Goal: Book appointment/travel/reservation

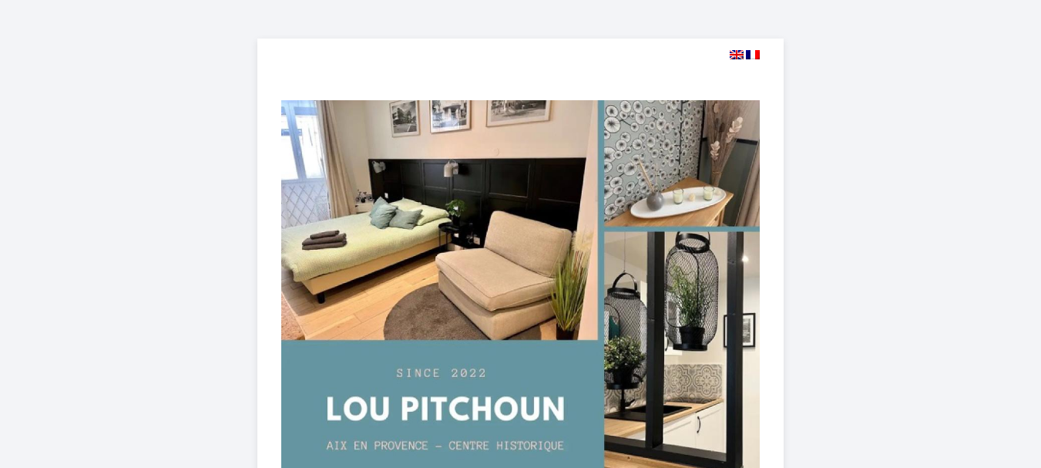
select select
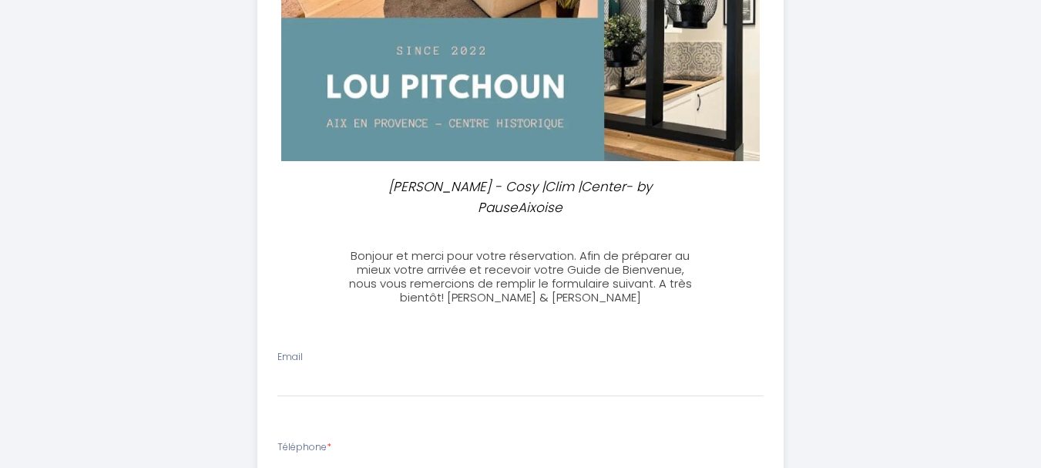
scroll to position [336, 0]
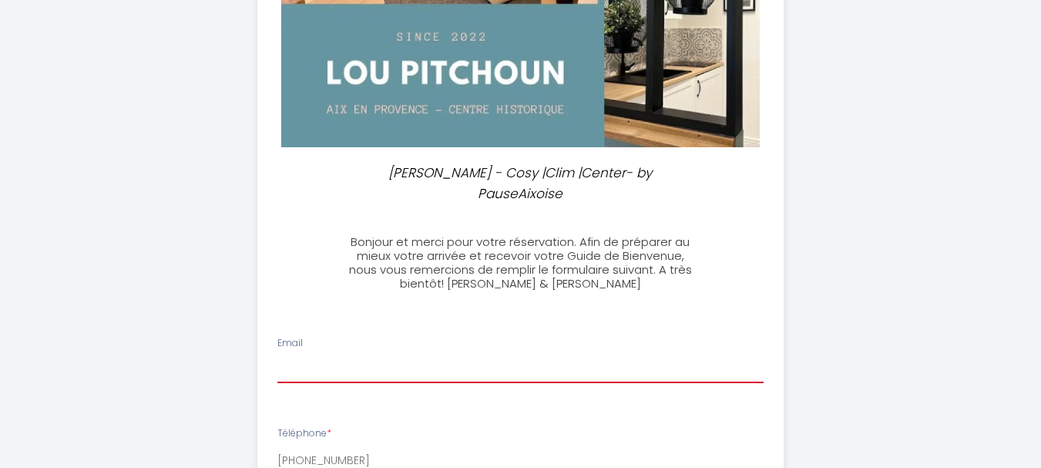
click at [344, 355] on input "Email" at bounding box center [520, 369] width 486 height 28
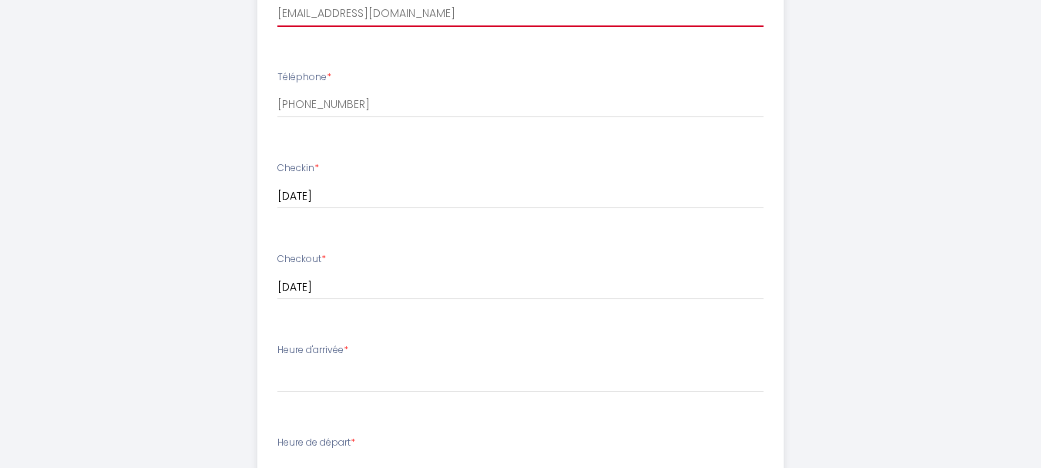
scroll to position [714, 0]
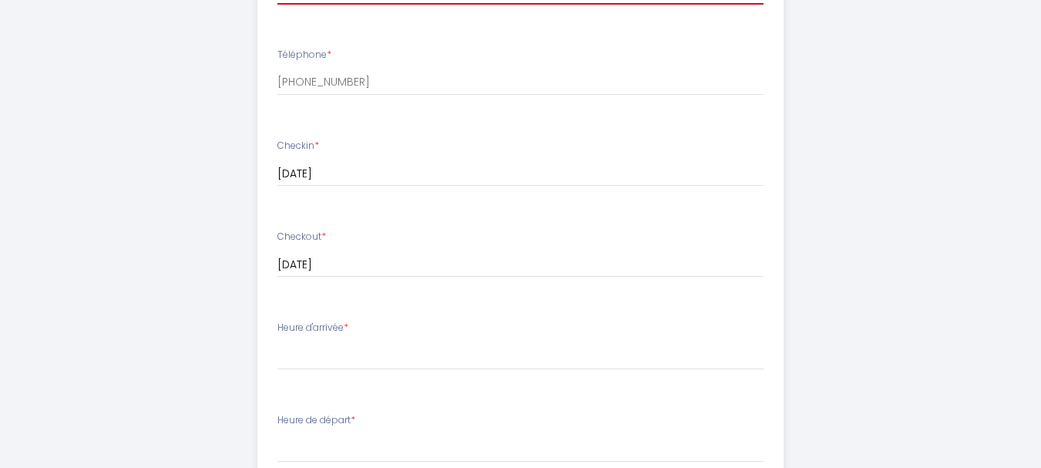
type input "[EMAIL_ADDRESS][DOMAIN_NAME]"
click at [382, 321] on div "Heure d'arrivée * 15:00 15:30 16:00 16:30 17:00 17:30 18:00 18:30 19:00 19:30 2…" at bounding box center [520, 345] width 486 height 49
click at [351, 311] on li "Heure d'arrivée * 15:00 15:30 16:00 16:30 17:00 17:30 18:00 18:30 19:00 19:30 2…" at bounding box center [520, 352] width 525 height 83
click at [344, 321] on label "Heure d'arrivée *" at bounding box center [312, 328] width 71 height 15
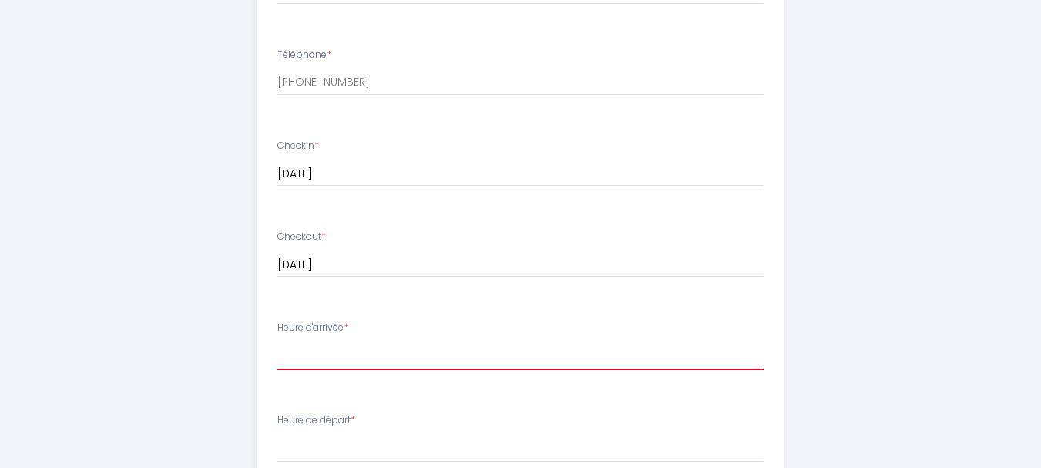
click at [338, 341] on select "15:00 15:30 16:00 16:30 17:00 17:30 18:00 18:30 19:00 19:30 20:00 20:30 21:00 2…" at bounding box center [520, 355] width 486 height 29
select select "15:00"
click at [277, 341] on select "15:00 15:30 16:00 16:30 17:00 17:30 18:00 18:30 19:00 19:30 20:00 20:30 21:00 2…" at bounding box center [520, 355] width 486 height 29
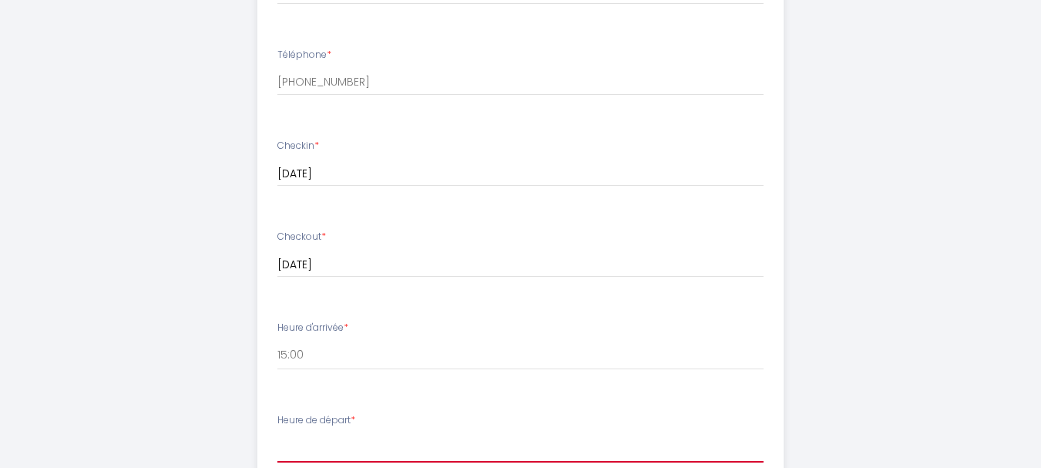
click at [301, 435] on select "00:00 00:30 01:00 01:30 02:00 02:30 03:00 03:30 04:00 04:30 05:00 05:30 06:00 0…" at bounding box center [520, 447] width 486 height 29
select select "09:00"
click at [277, 433] on select "00:00 00:30 01:00 01:30 02:00 02:30 03:00 03:30 04:00 04:30 05:00 05:30 06:00 0…" at bounding box center [520, 447] width 486 height 29
click at [328, 433] on select "00:00 00:30 01:00 01:30 02:00 02:30 03:00 03:30 04:00 04:30 05:00 05:30 06:00 0…" at bounding box center [520, 447] width 486 height 29
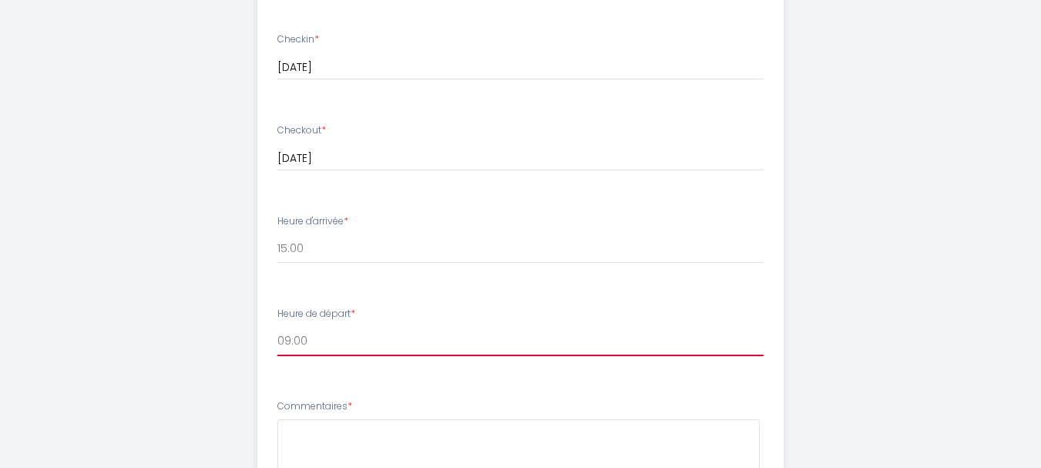
scroll to position [827, 0]
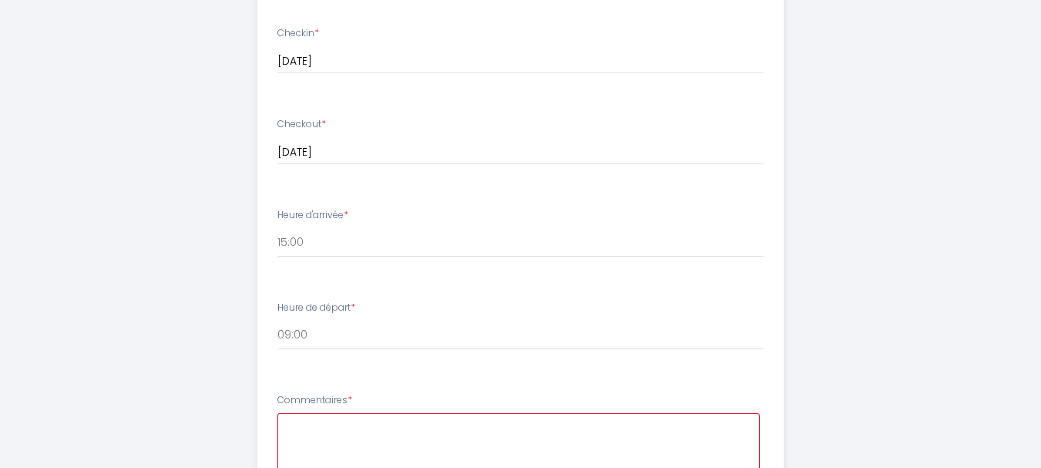
click at [295, 413] on textarea at bounding box center [518, 459] width 482 height 93
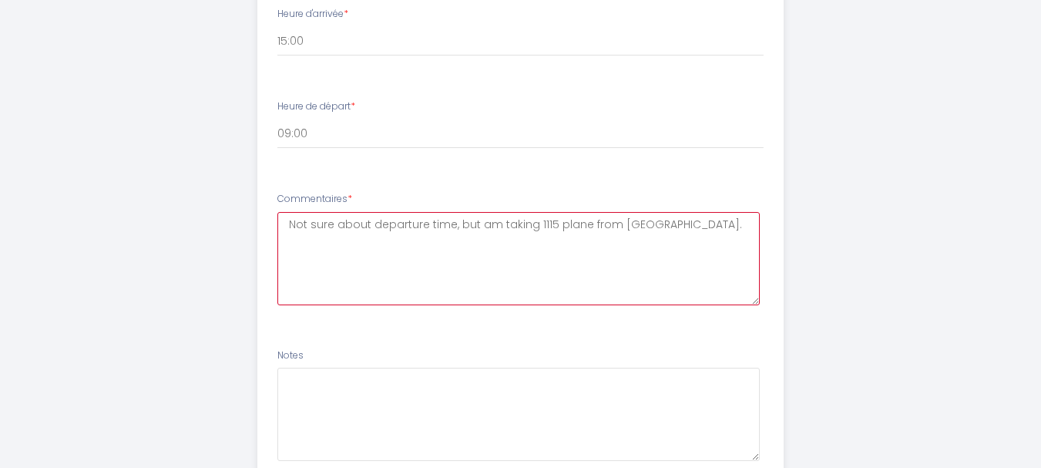
scroll to position [1098, 0]
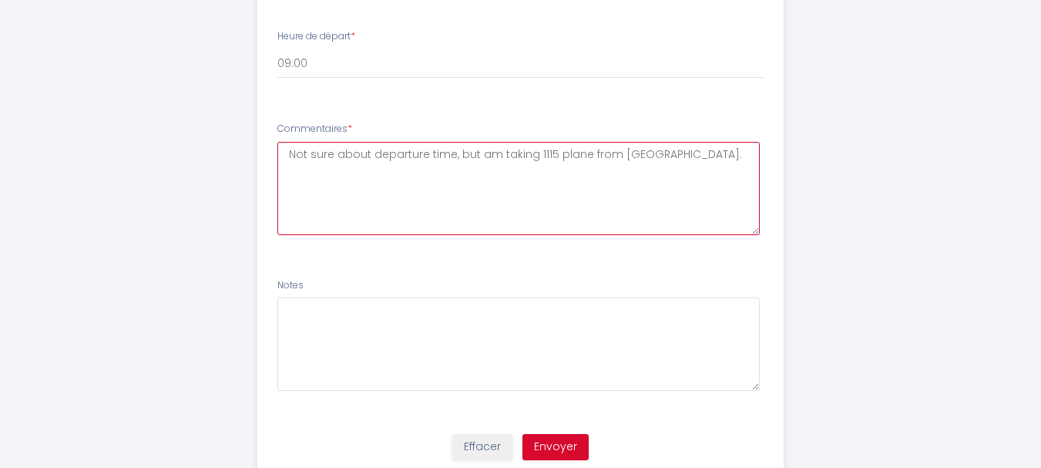
type textarea "Not sure about departure time, but am taking 1115 plane from [GEOGRAPHIC_DATA]."
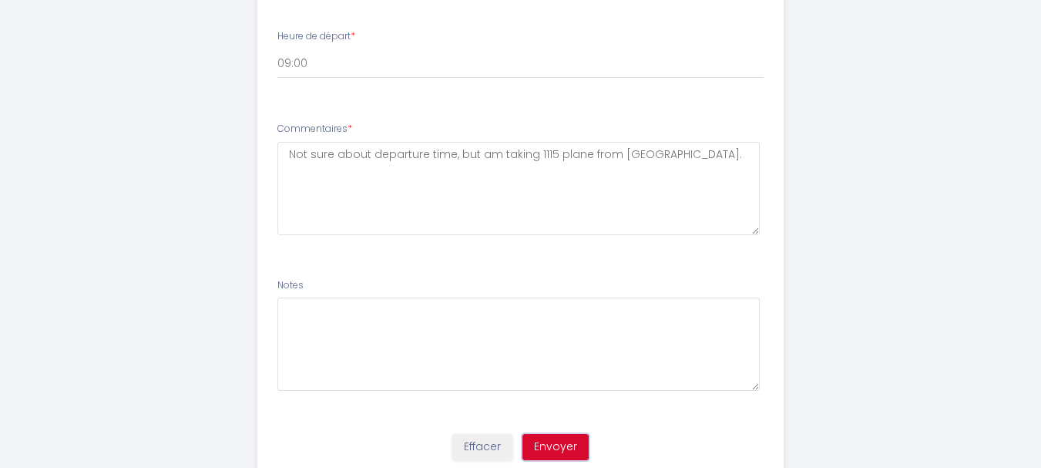
click at [549, 434] on button "Envoyer" at bounding box center [555, 447] width 66 height 26
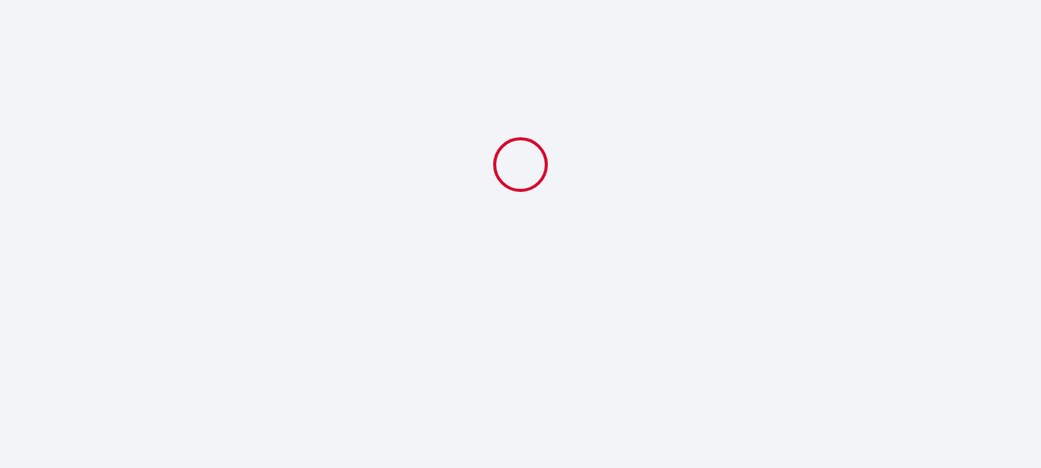
scroll to position [0, 0]
select select "09:00"
